Goal: Transaction & Acquisition: Obtain resource

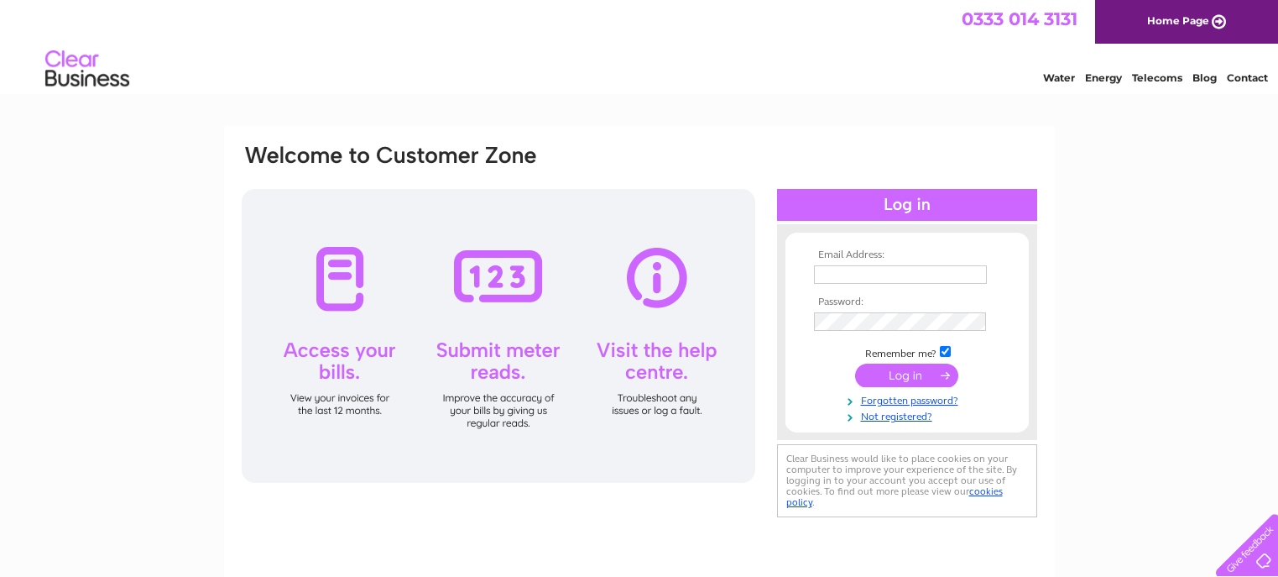
type input "[EMAIL_ADDRESS][DOMAIN_NAME]"
click at [904, 385] on input "submit" at bounding box center [906, 374] width 103 height 23
click at [901, 376] on input "submit" at bounding box center [906, 374] width 103 height 23
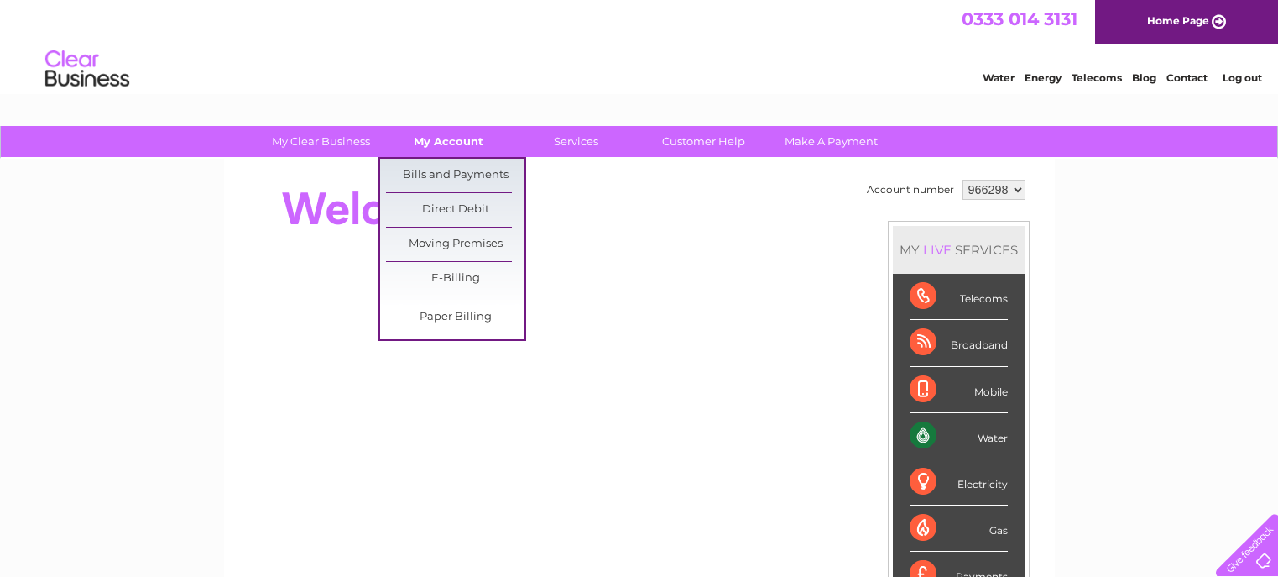
click at [455, 155] on link "My Account" at bounding box center [448, 141] width 138 height 31
click at [455, 173] on link "Bills and Payments" at bounding box center [455, 176] width 138 height 34
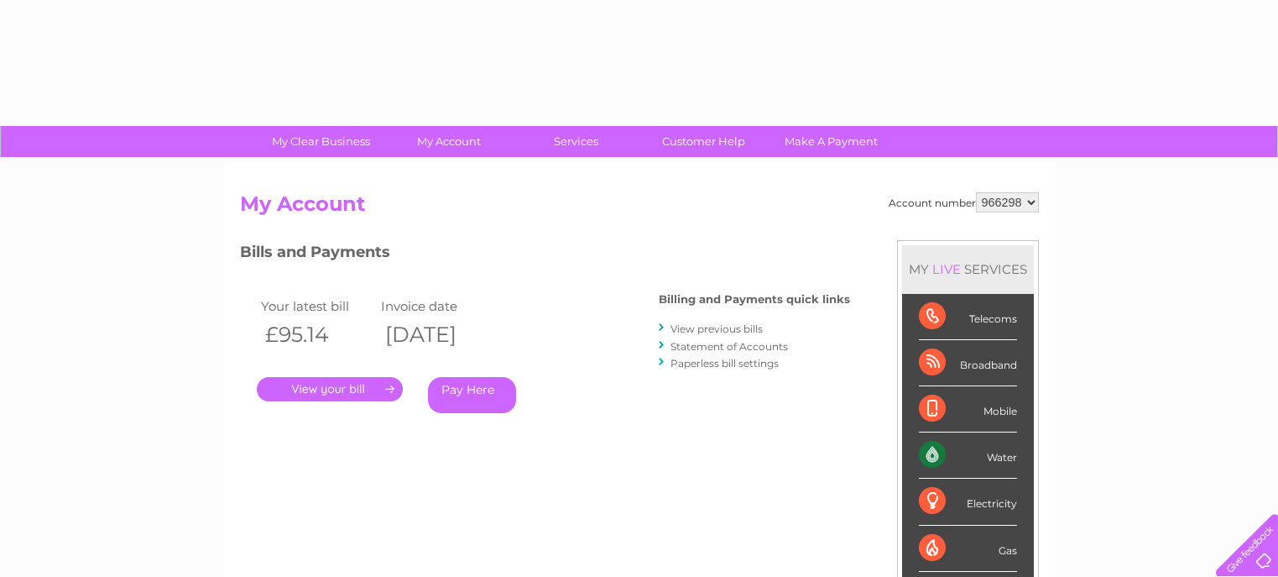
click at [355, 381] on link "." at bounding box center [330, 389] width 146 height 24
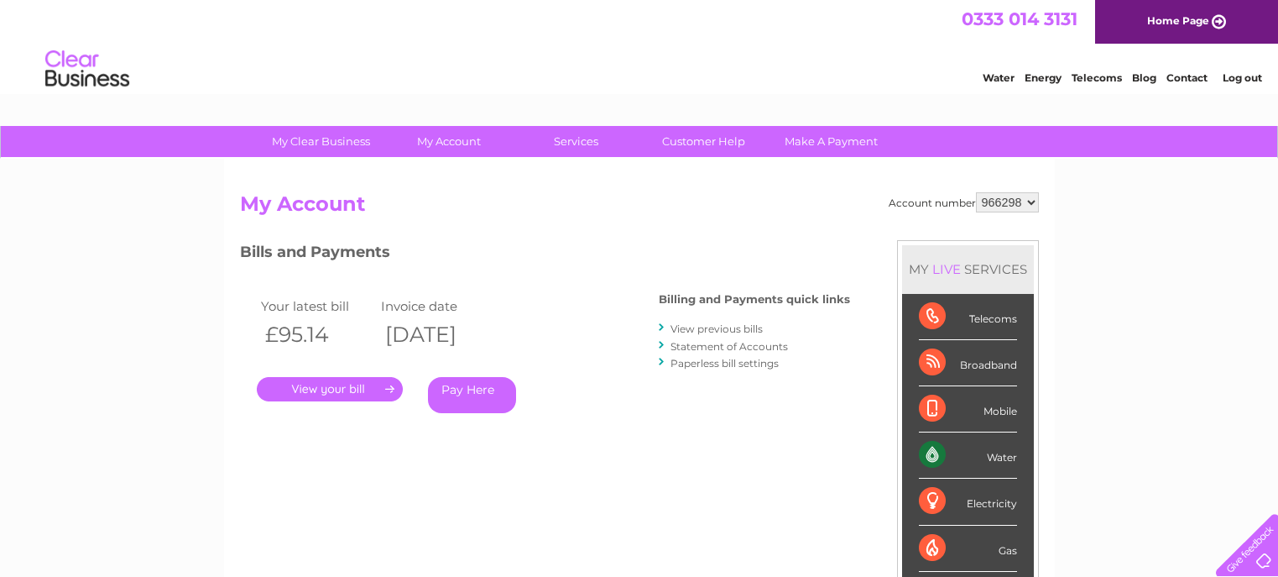
click at [726, 332] on link "View previous bills" at bounding box center [717, 328] width 92 height 13
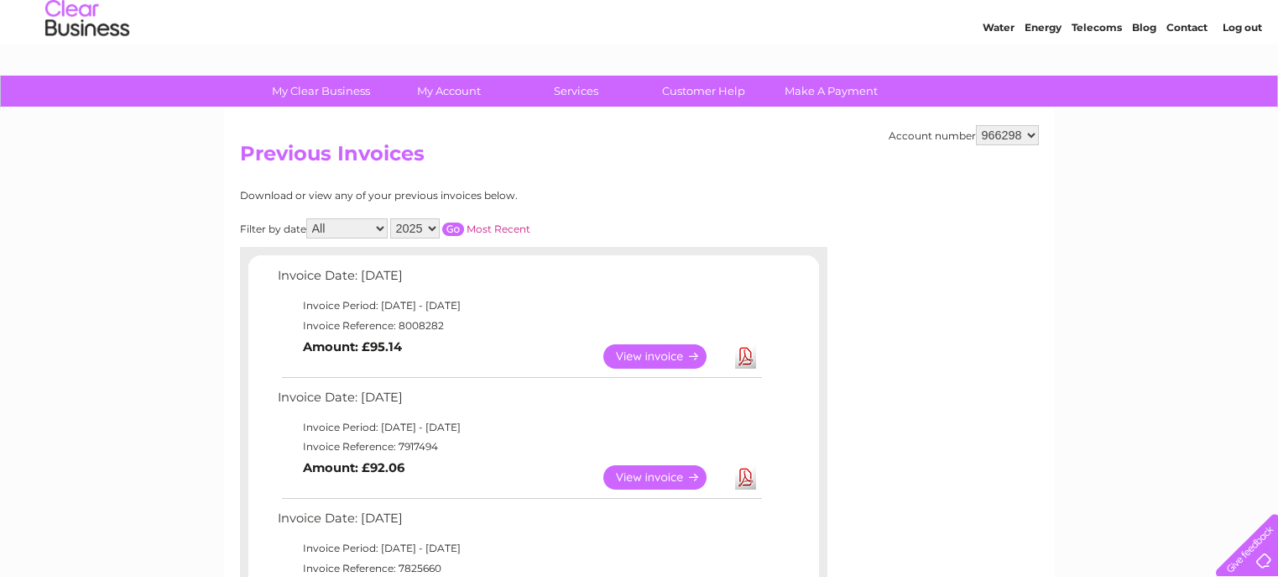
scroll to position [65, 0]
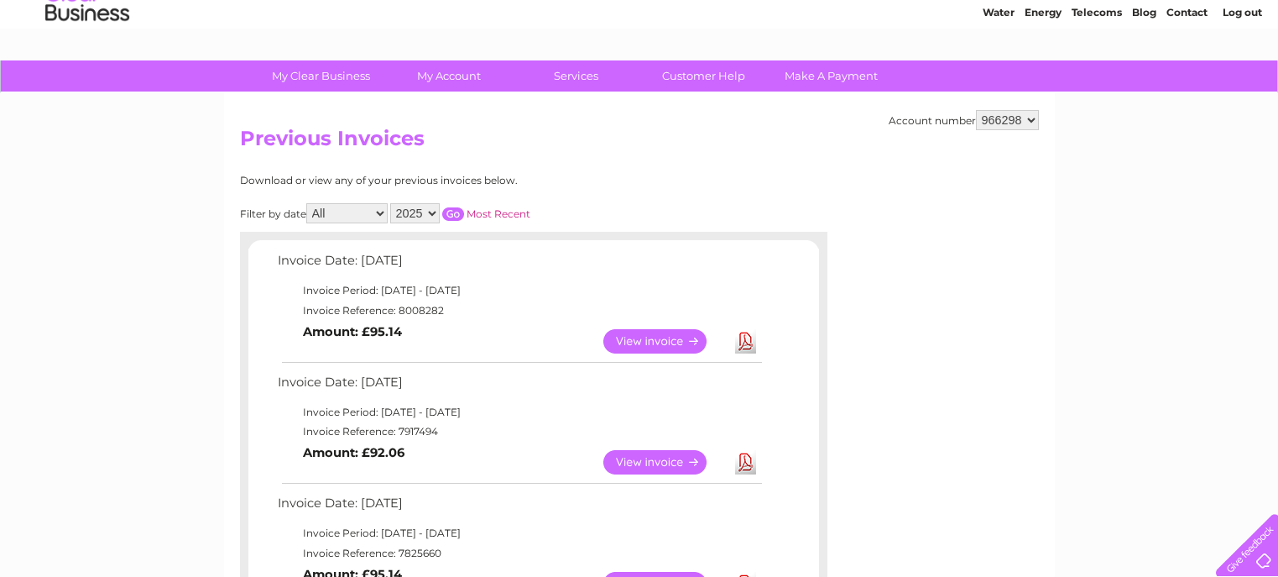
click at [745, 458] on link "Download" at bounding box center [745, 462] width 21 height 24
